Goal: Task Accomplishment & Management: Complete application form

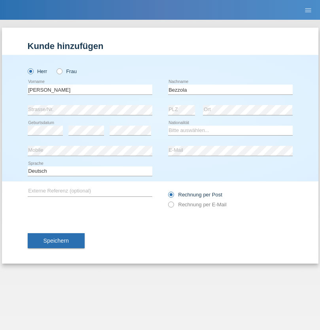
type input "Bezzola"
select select "CH"
radio input "true"
click at [90, 89] on input "text" at bounding box center [90, 90] width 125 height 10
type input "Şeymanur"
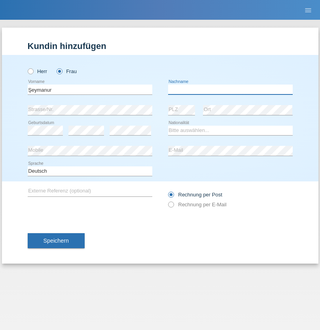
click at [230, 89] on input "text" at bounding box center [230, 90] width 125 height 10
type input "Aydin"
select select "TR"
select select "C"
select select "28"
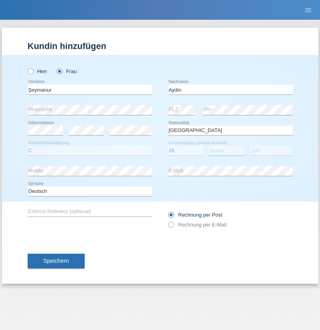
select select "10"
select select "2014"
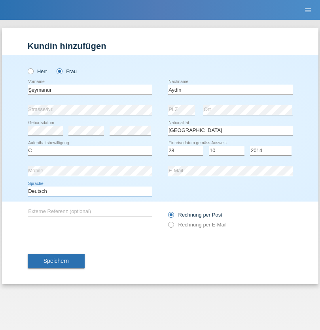
select select "en"
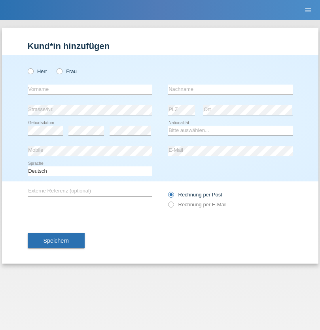
radio input "true"
click at [90, 89] on input "text" at bounding box center [90, 90] width 125 height 10
type input "[PERSON_NAME]"
click at [230, 89] on input "text" at bounding box center [230, 90] width 125 height 10
type input "Kolev"
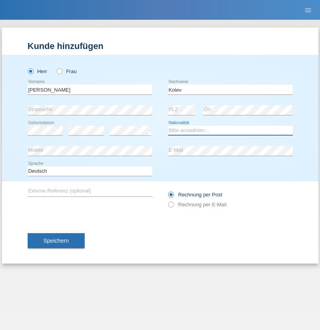
select select "MK"
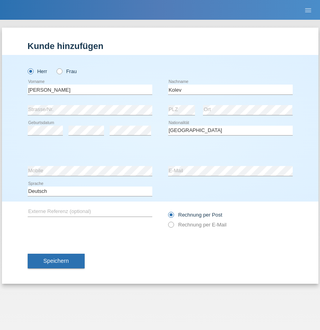
select select "C"
select select "31"
select select "10"
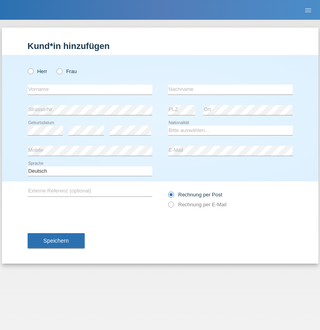
radio input "true"
click at [90, 89] on input "text" at bounding box center [90, 90] width 125 height 10
type input "[PERSON_NAME]"
click at [230, 89] on input "text" at bounding box center [230, 90] width 125 height 10
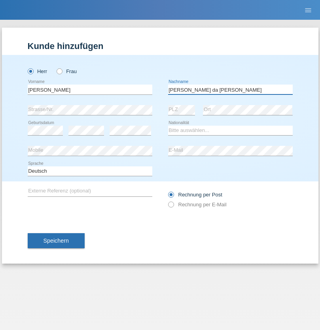
type input "[PERSON_NAME] da [PERSON_NAME]"
select select "PT"
select select "C"
select select "07"
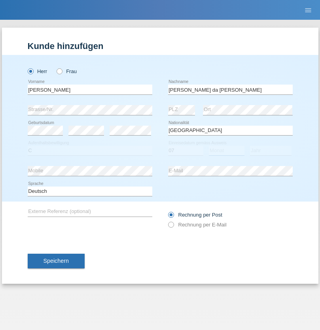
select select "04"
select select "1992"
